Goal: Transaction & Acquisition: Download file/media

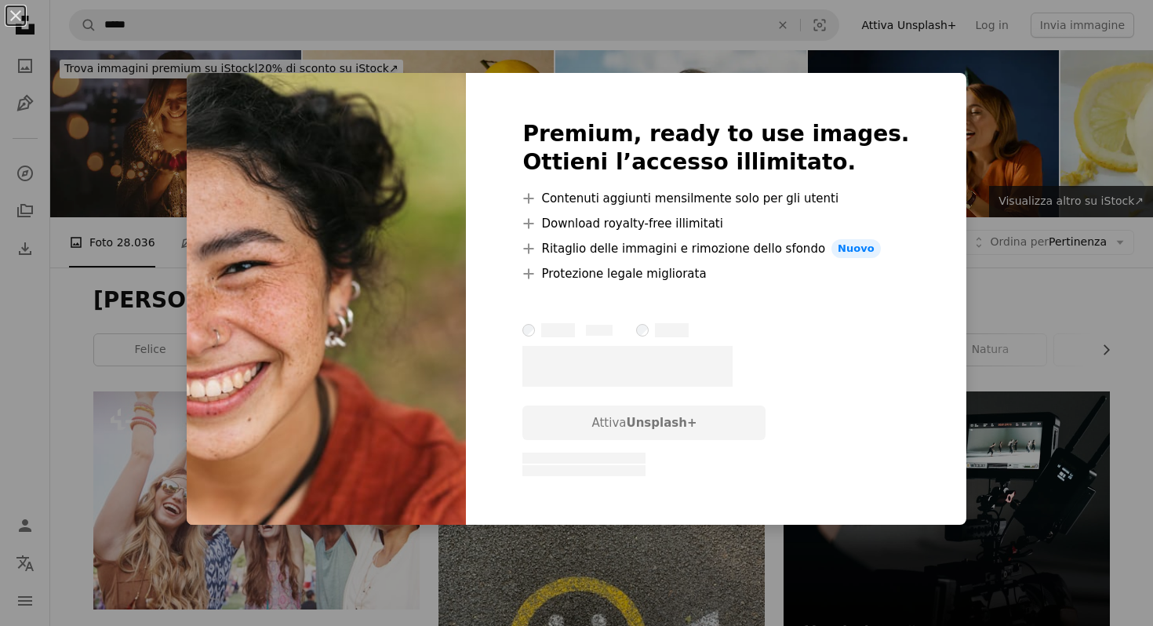
scroll to position [8117, 0]
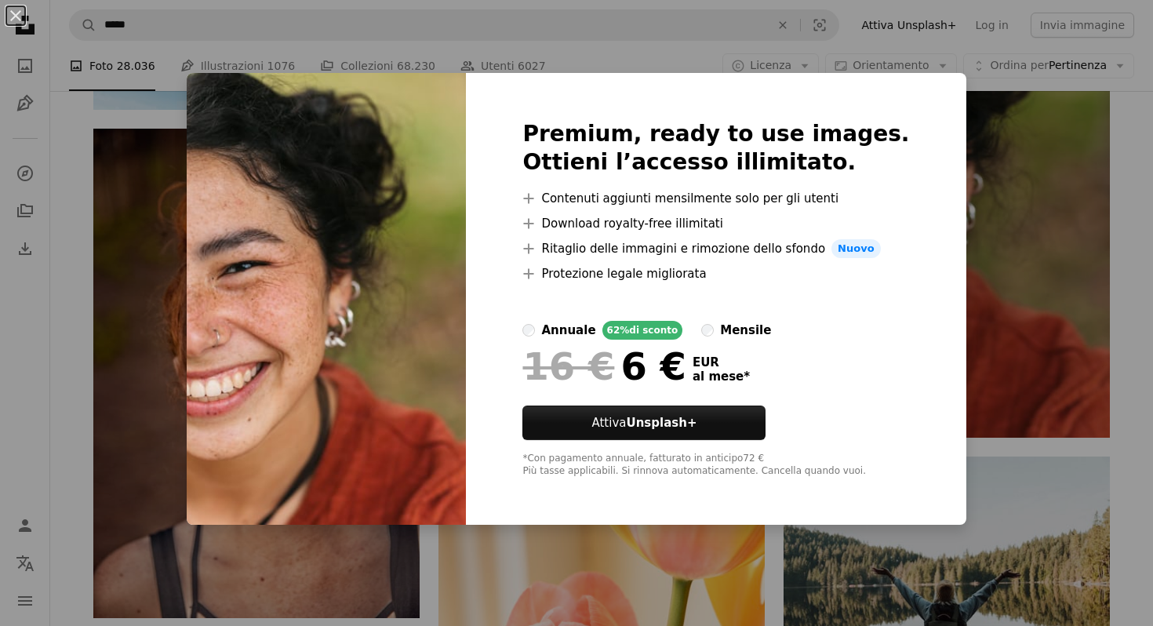
click at [961, 287] on div "An X shape Premium, ready to use images. Ottieni l’accesso illimitato. A plus s…" at bounding box center [576, 313] width 1153 height 626
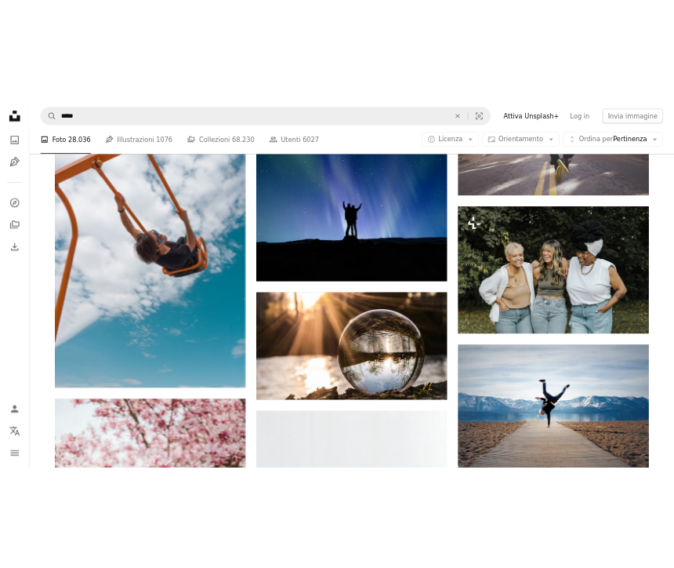
scroll to position [12569, 0]
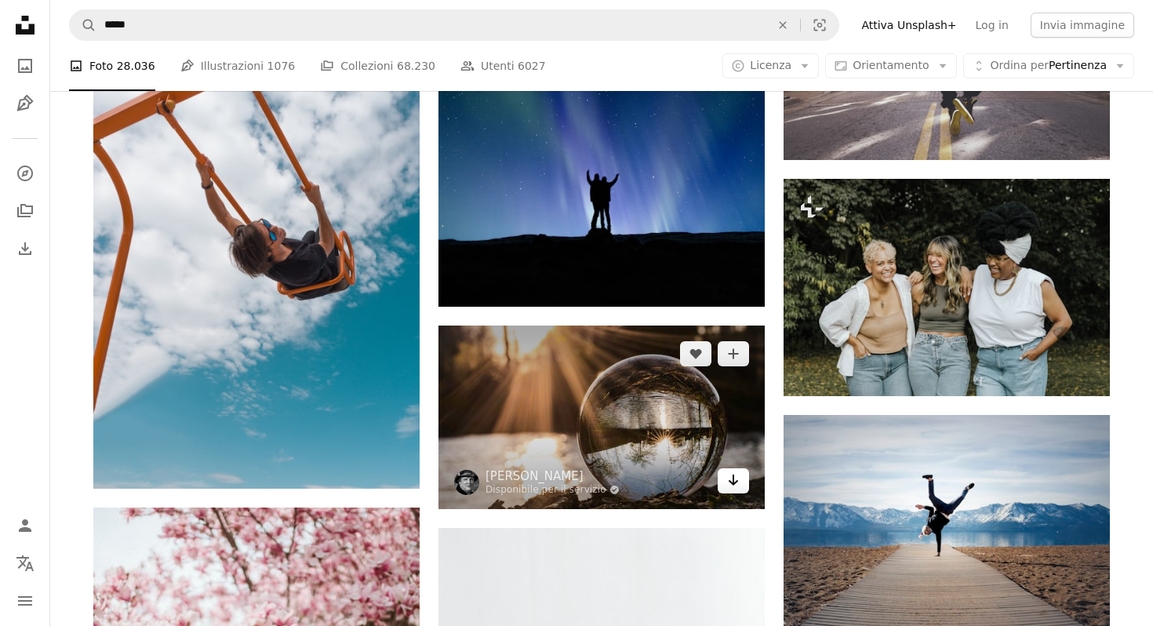
click at [737, 489] on icon "Arrow pointing down" at bounding box center [733, 480] width 13 height 19
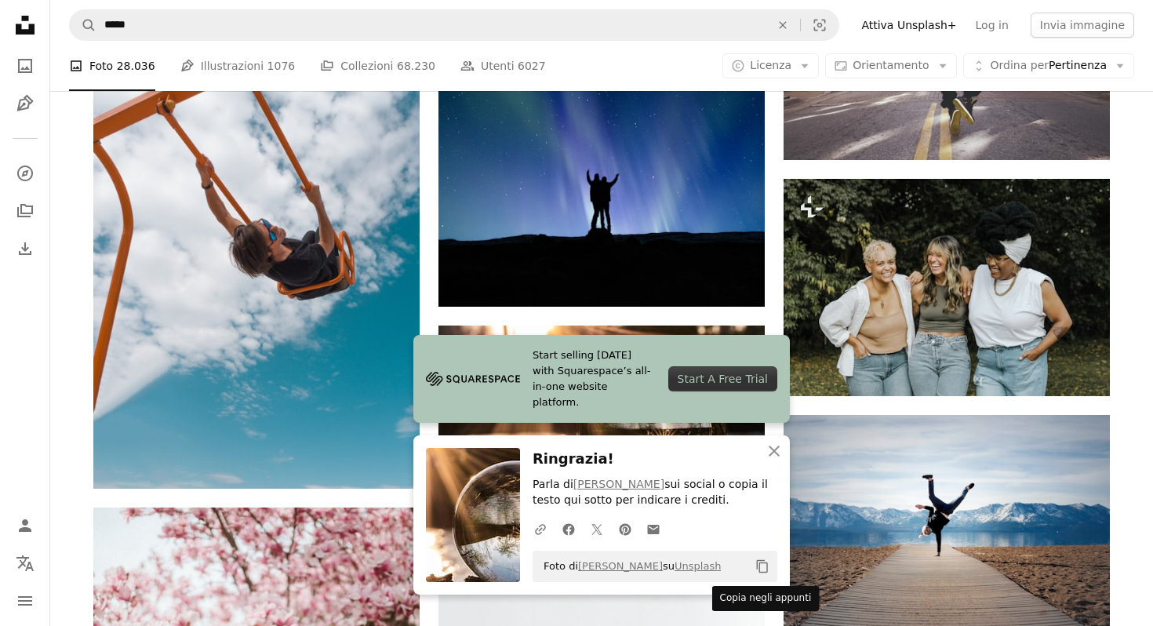
click at [758, 565] on icon "Copia negli appunti" at bounding box center [762, 566] width 11 height 13
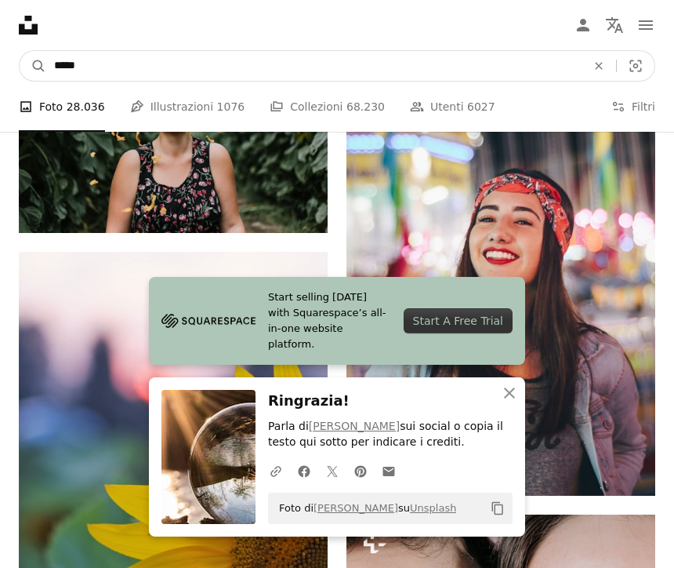
click at [144, 65] on input "*****" at bounding box center [314, 66] width 536 height 30
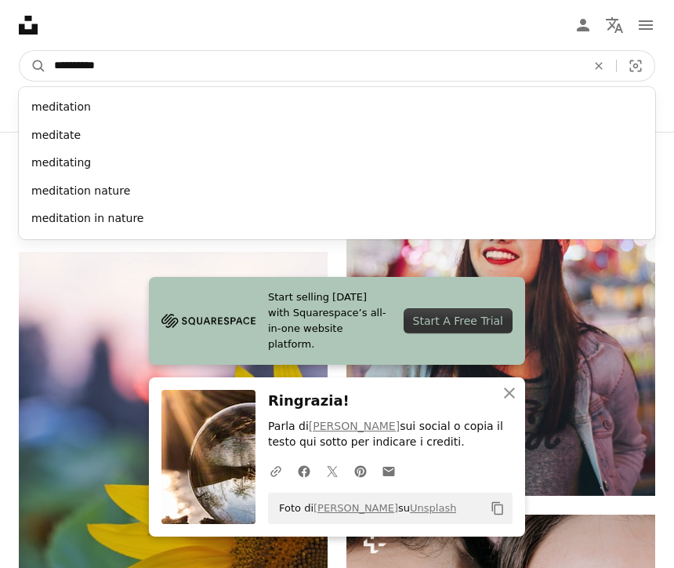
type input "**********"
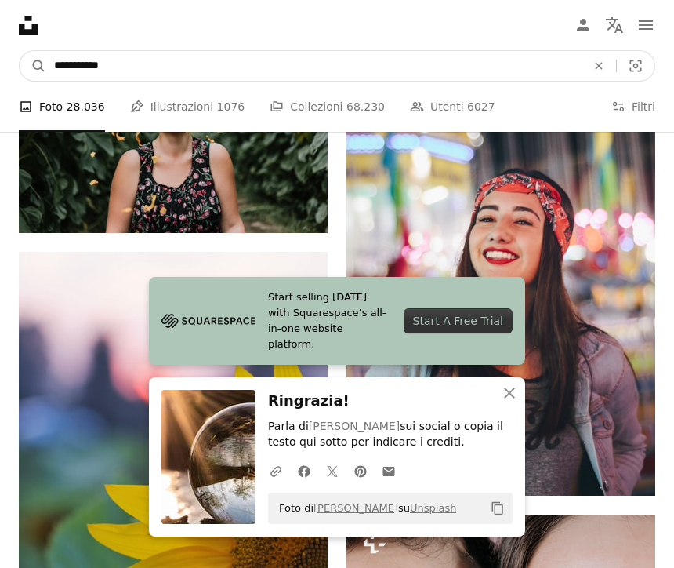
click button "A magnifying glass" at bounding box center [33, 66] width 27 height 30
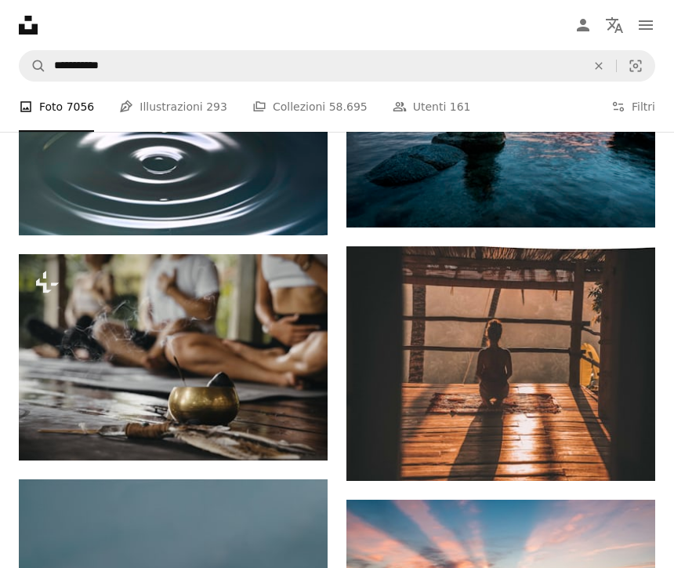
scroll to position [5192, 0]
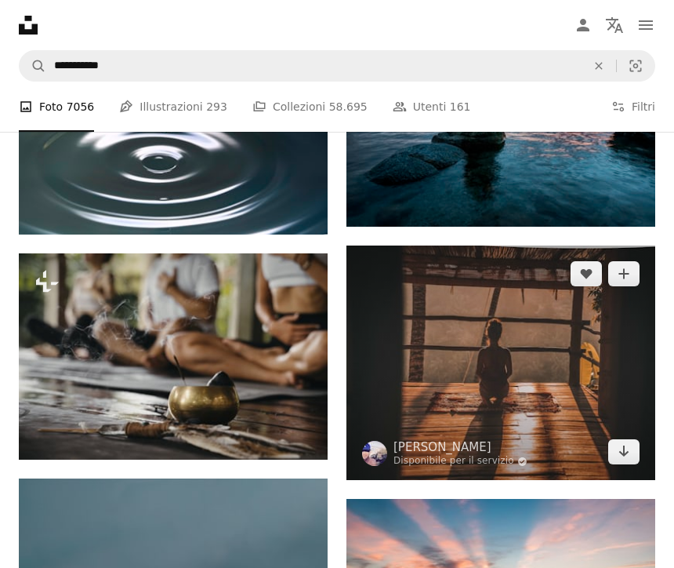
click at [467, 332] on img at bounding box center [501, 362] width 309 height 234
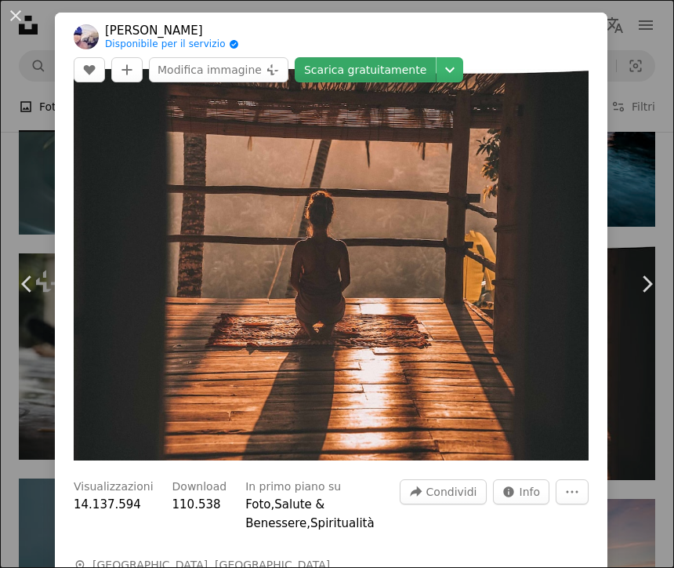
click at [392, 71] on link "Scarica gratuitamente" at bounding box center [365, 69] width 141 height 25
